Goal: Navigation & Orientation: Find specific page/section

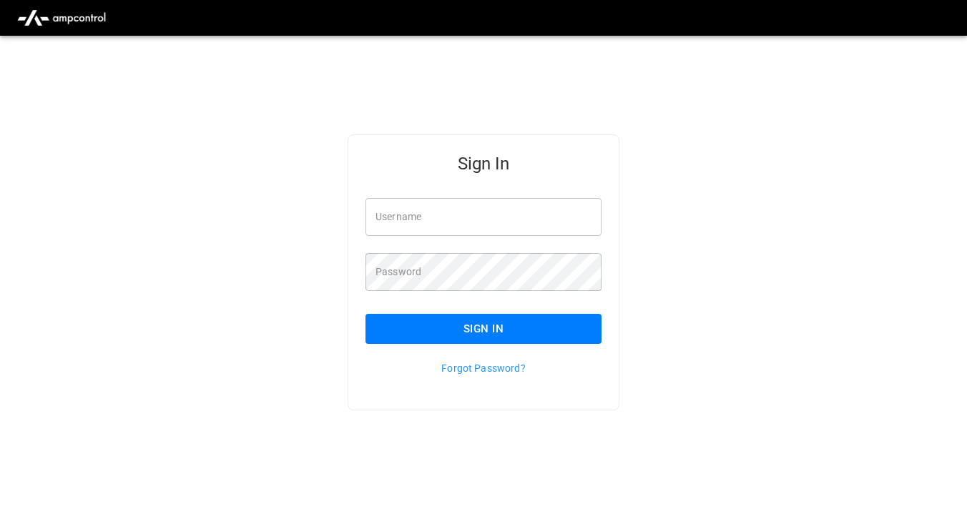
type input "**********"
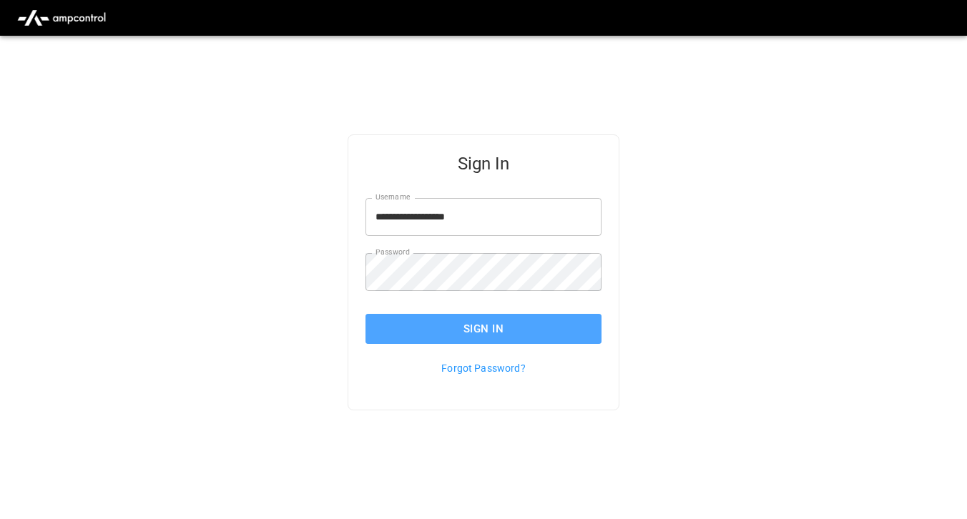
click at [444, 340] on button "Sign In" at bounding box center [483, 329] width 236 height 30
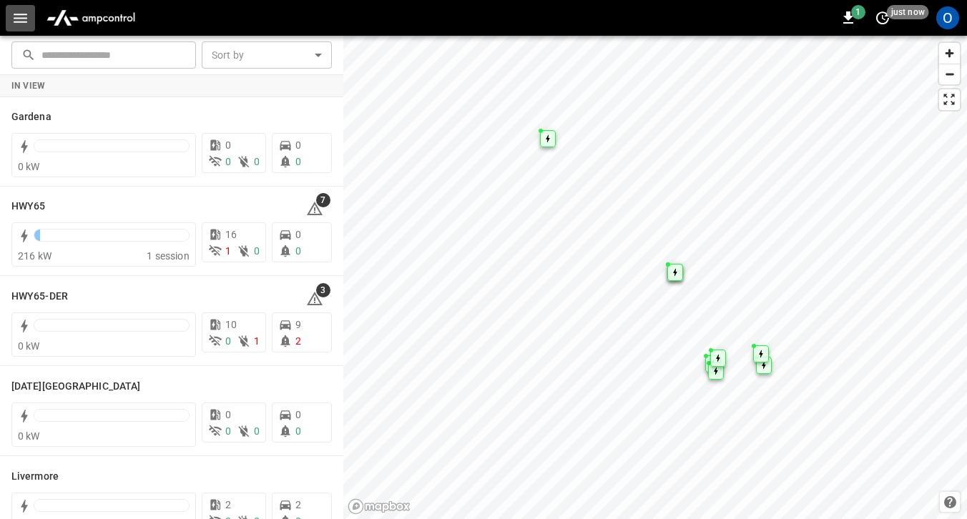
click at [26, 16] on icon "button" at bounding box center [20, 18] width 18 height 18
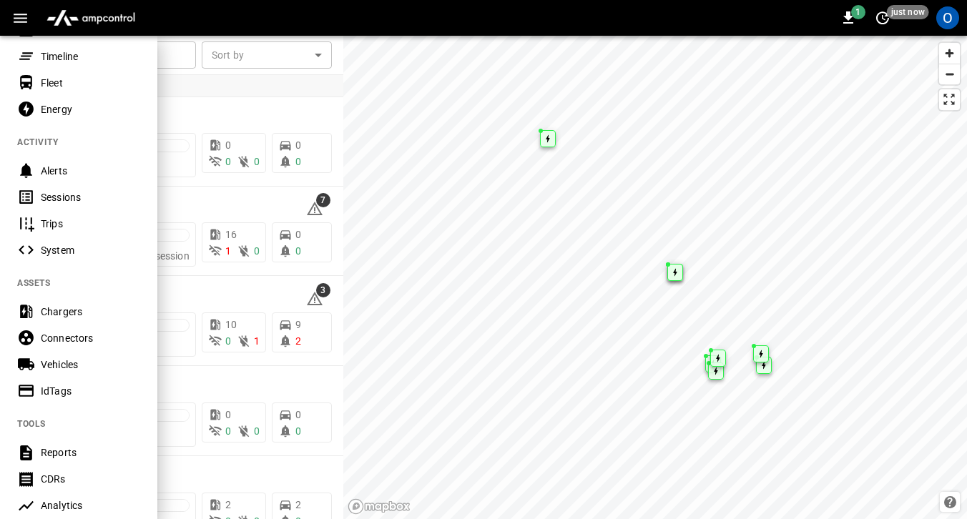
scroll to position [91, 0]
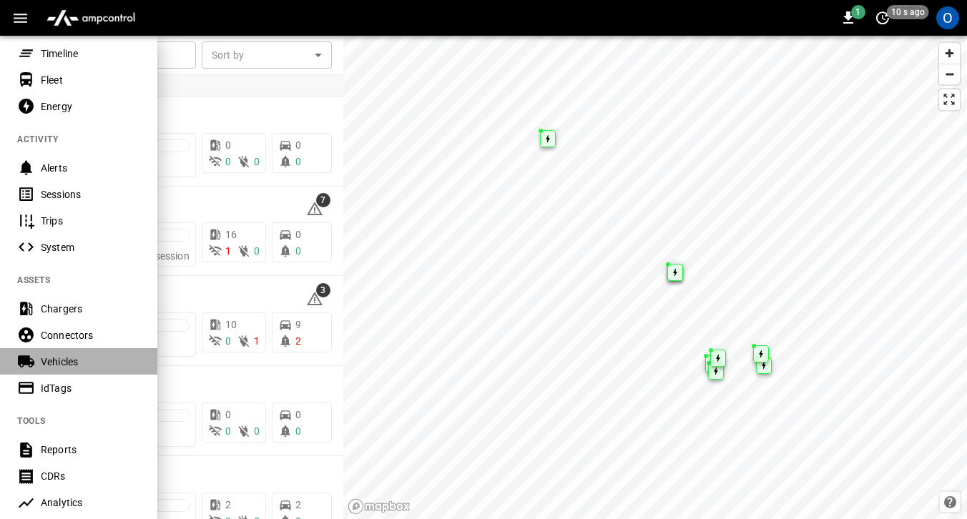
click at [67, 362] on div "Vehicles" at bounding box center [90, 362] width 99 height 14
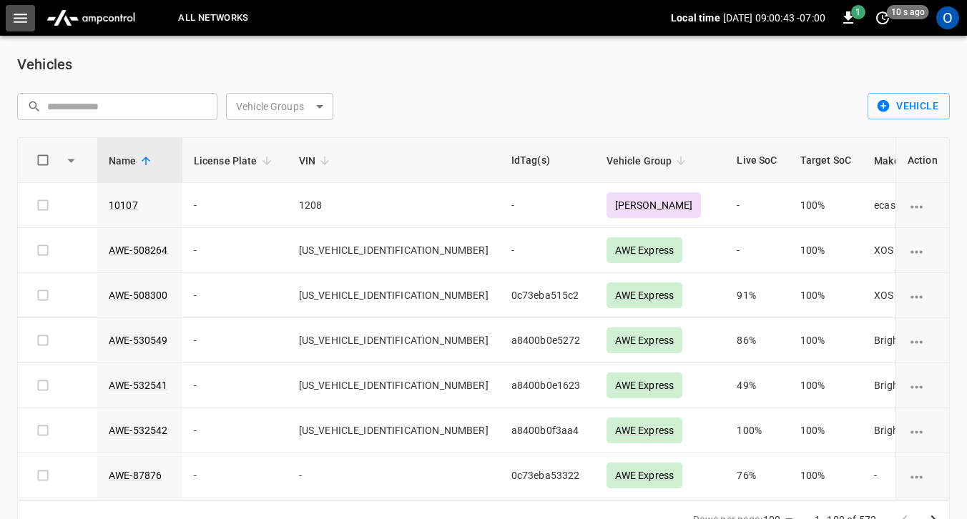
click at [25, 8] on button "button" at bounding box center [20, 18] width 29 height 26
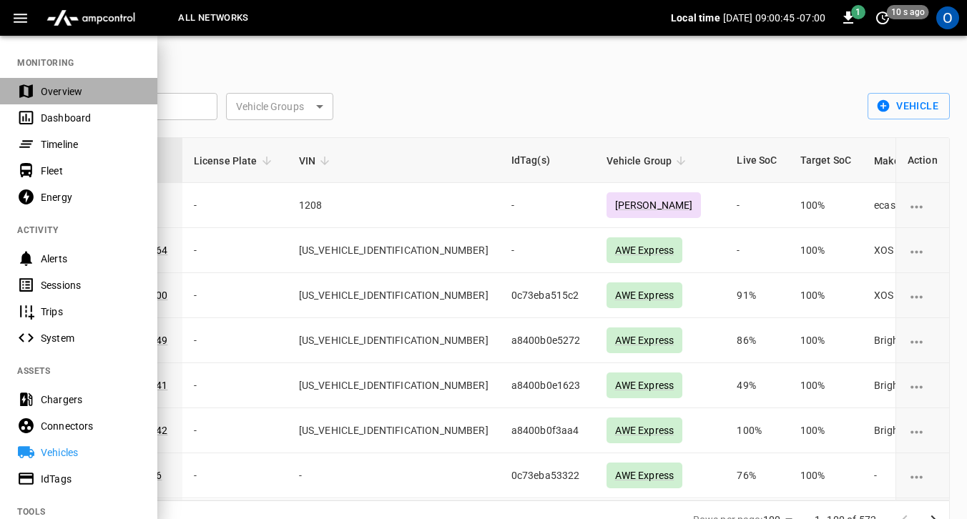
click at [69, 87] on div "Overview" at bounding box center [90, 91] width 99 height 14
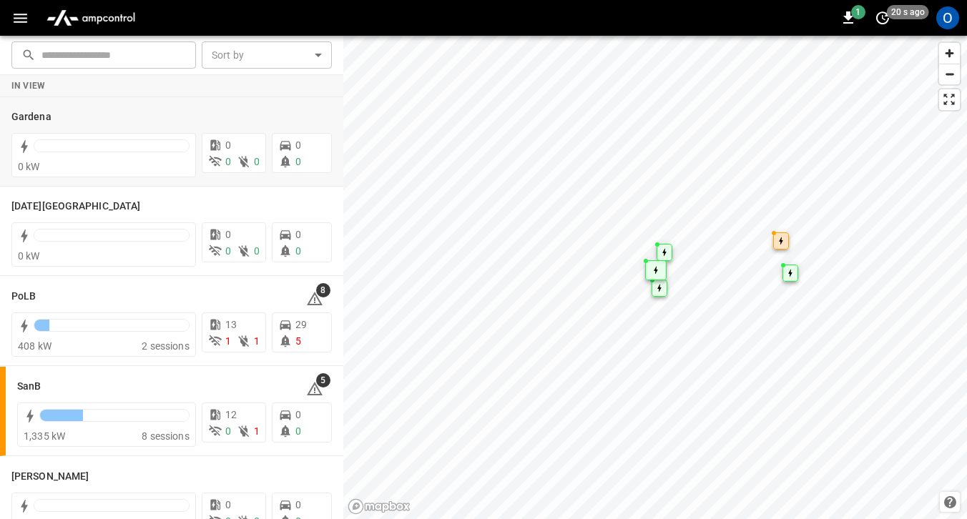
click at [646, 271] on div "Map marker" at bounding box center [655, 270] width 21 height 20
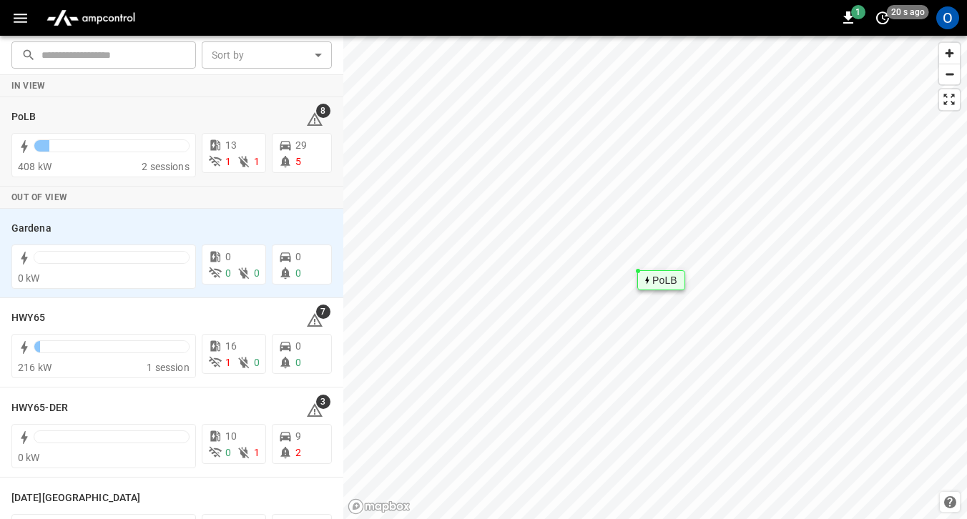
click at [647, 270] on div "PoLB" at bounding box center [661, 280] width 48 height 20
